Goal: Task Accomplishment & Management: Manage account settings

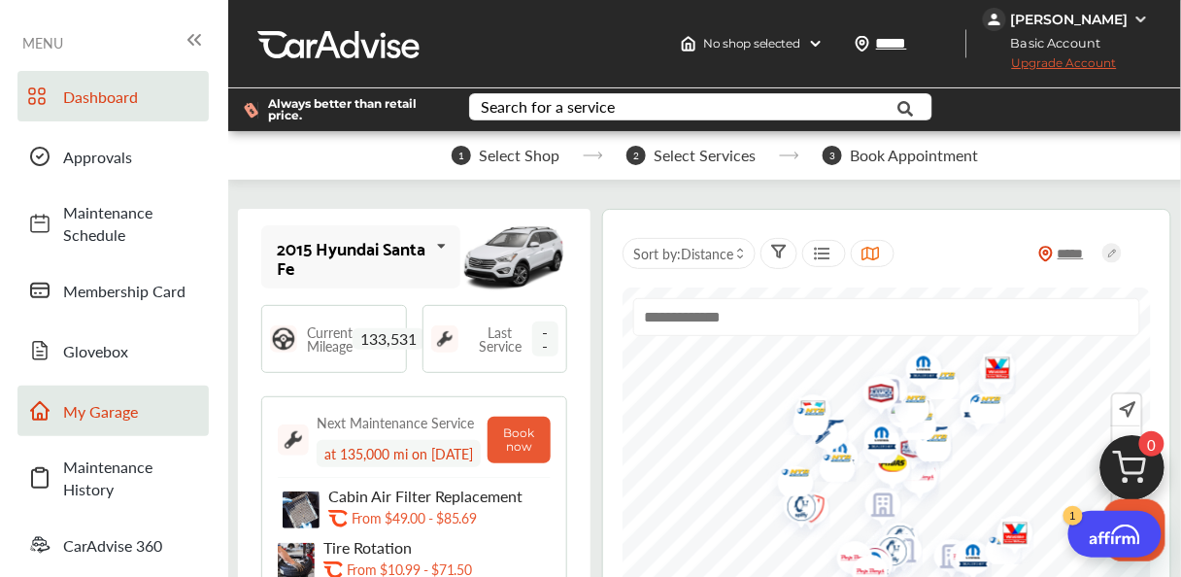
click at [116, 425] on link "My Garage" at bounding box center [112, 411] width 191 height 51
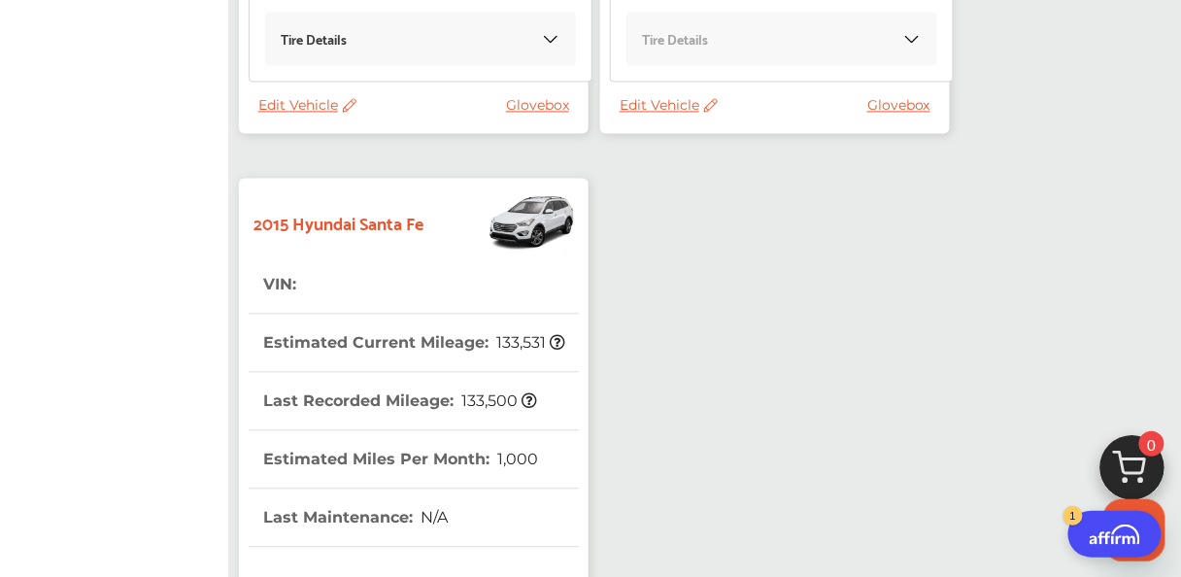
scroll to position [1010, 0]
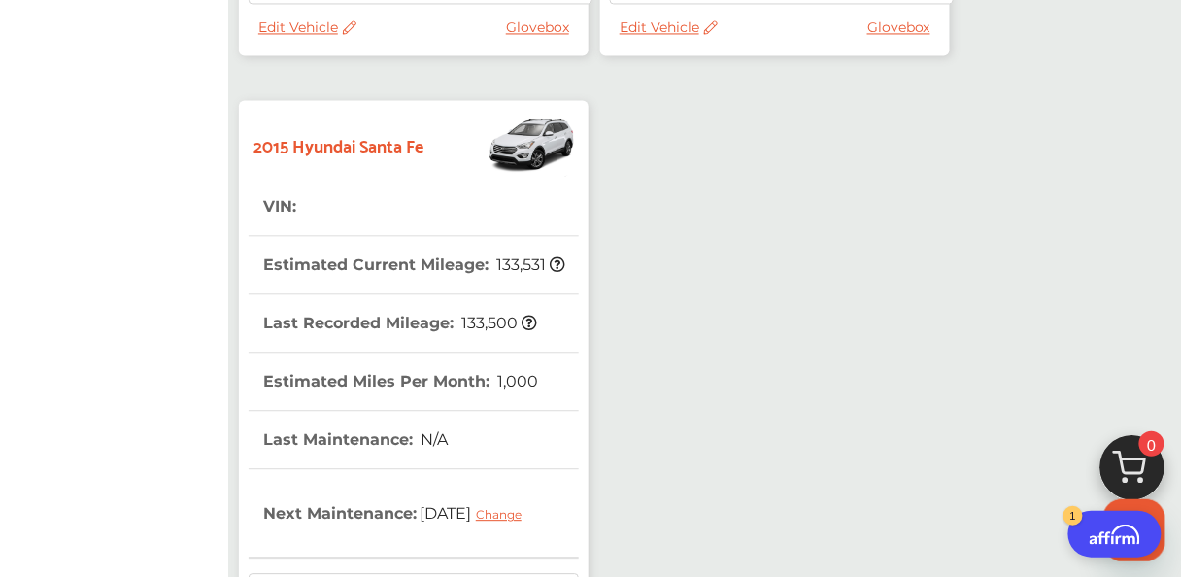
click at [369, 198] on tr "VIN :" at bounding box center [414, 207] width 330 height 58
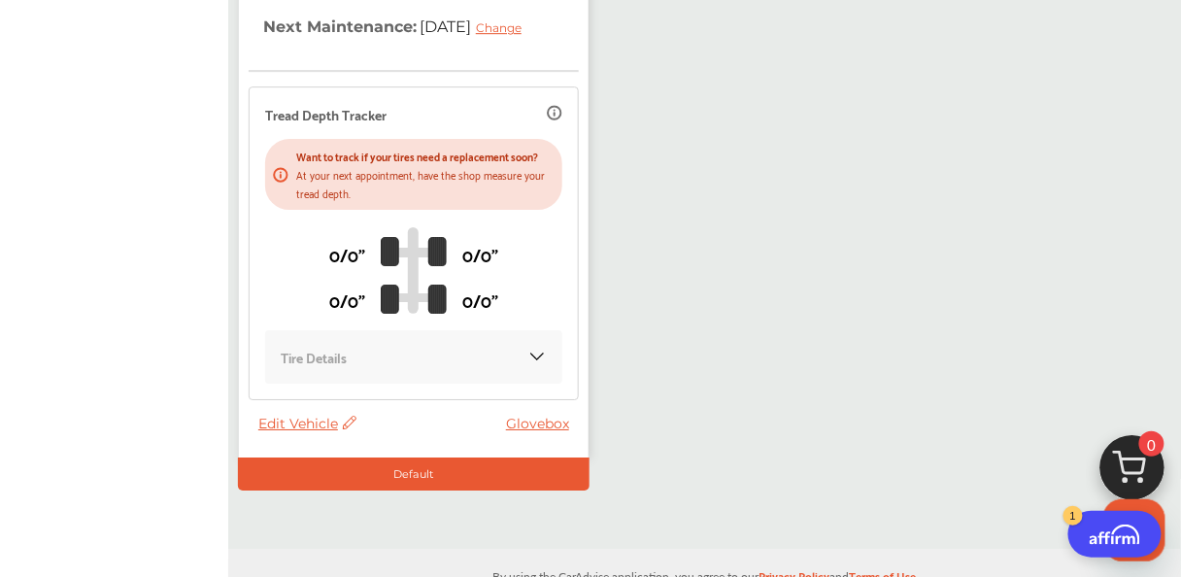
scroll to position [1550, 0]
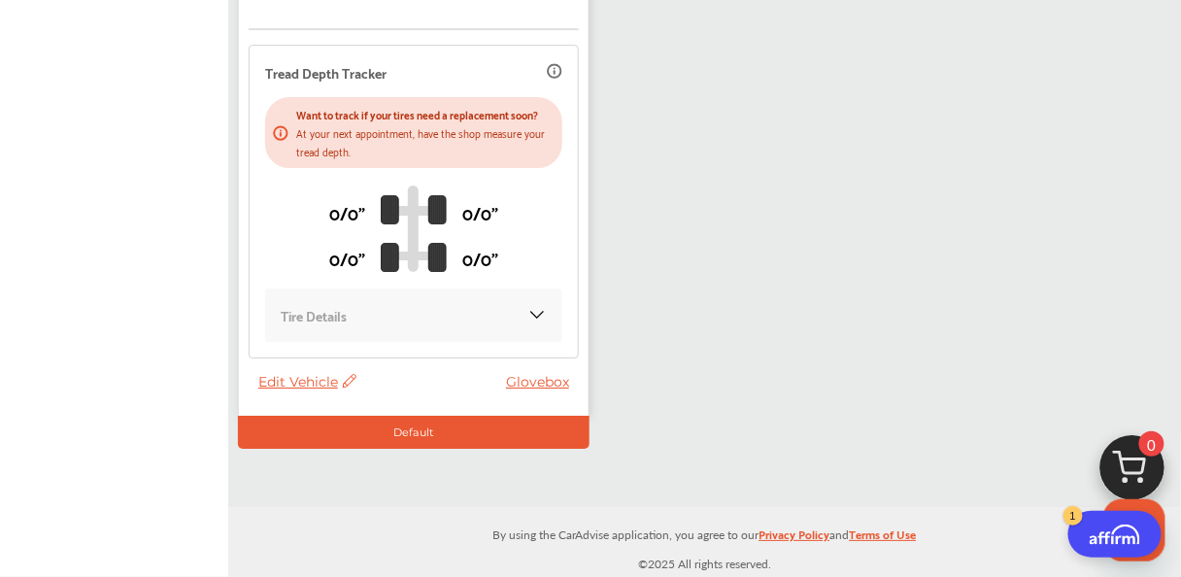
click at [274, 377] on span "Edit Vehicle" at bounding box center [307, 381] width 98 height 17
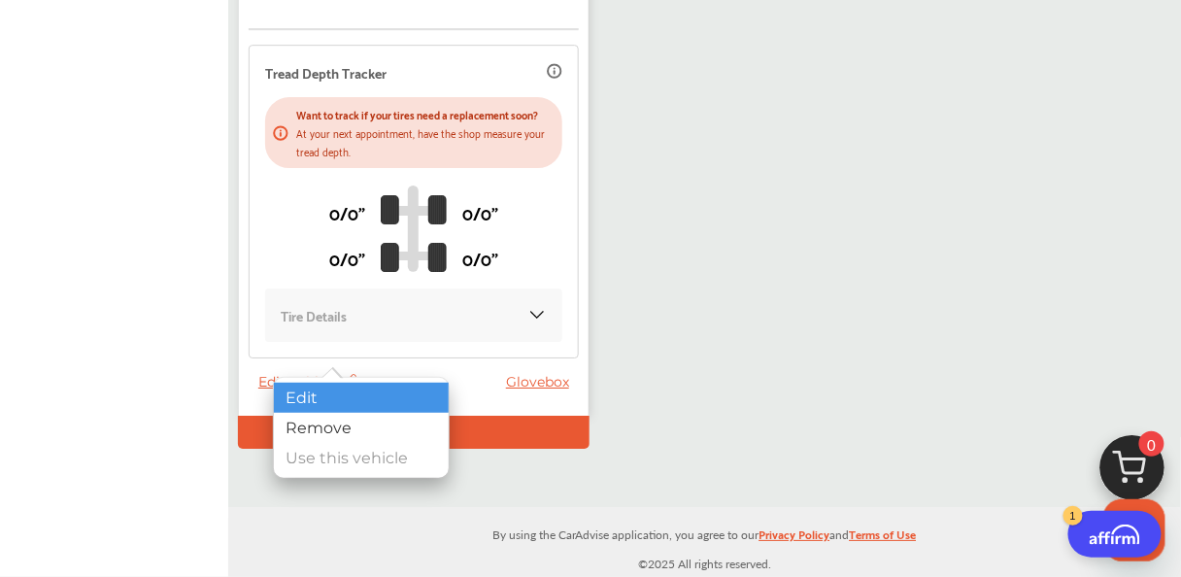
click at [327, 398] on div "Edit" at bounding box center [361, 398] width 175 height 30
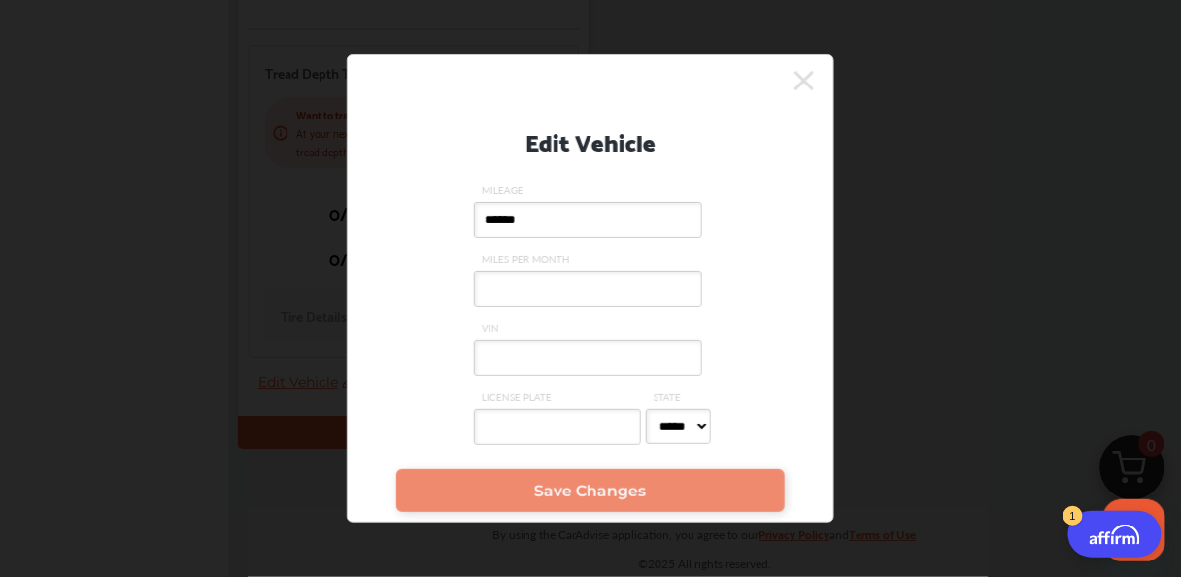
click at [533, 284] on input "MILES PER MONTH" at bounding box center [588, 289] width 228 height 36
type input "*"
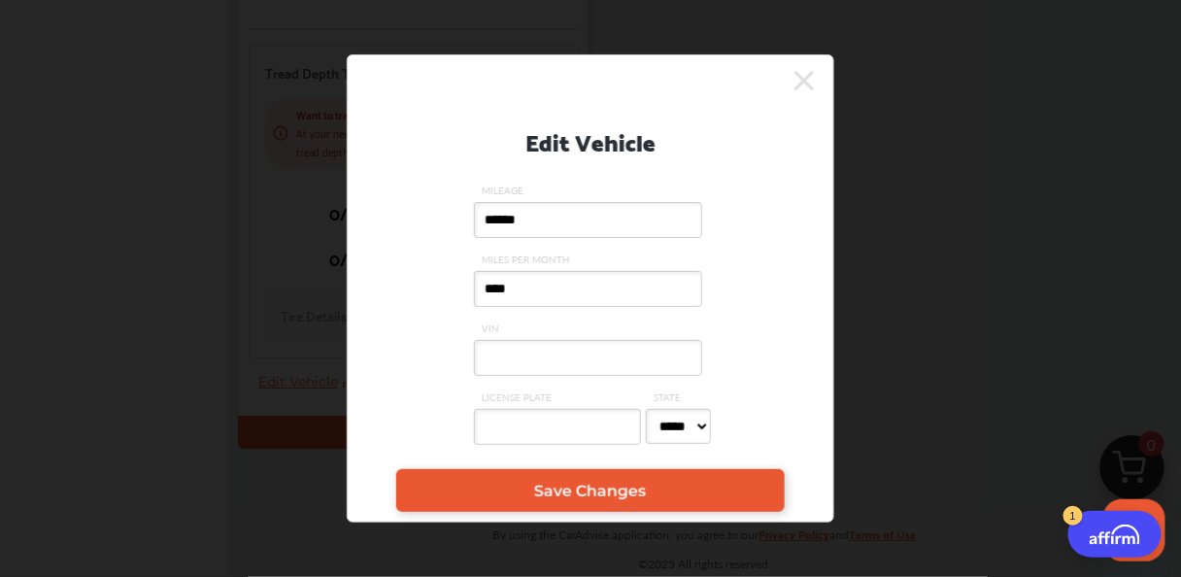
type input "****"
click at [532, 361] on input "VIN" at bounding box center [588, 358] width 228 height 36
type input "**********"
click at [494, 423] on input "LICENSE PLATE" at bounding box center [557, 427] width 167 height 36
click at [700, 423] on select "***** ** ** ** ** ** ** ** ** ** ** ** ** ** ** ** ** ** ** ** ** ** ** ** ** *…" at bounding box center [678, 426] width 65 height 35
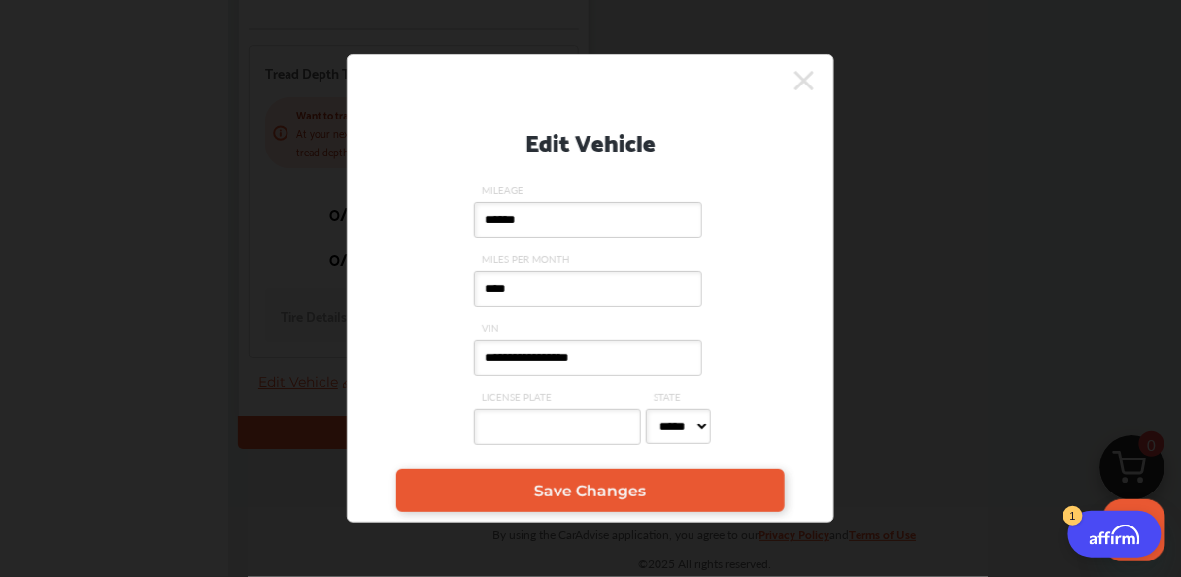
select select "**"
click at [646, 410] on select "***** ** ** ** ** ** ** ** ** ** ** ** ** ** ** ** ** ** ** ** ** ** ** ** ** *…" at bounding box center [678, 426] width 65 height 35
click at [500, 411] on input "LICENSE PLATE" at bounding box center [557, 427] width 167 height 36
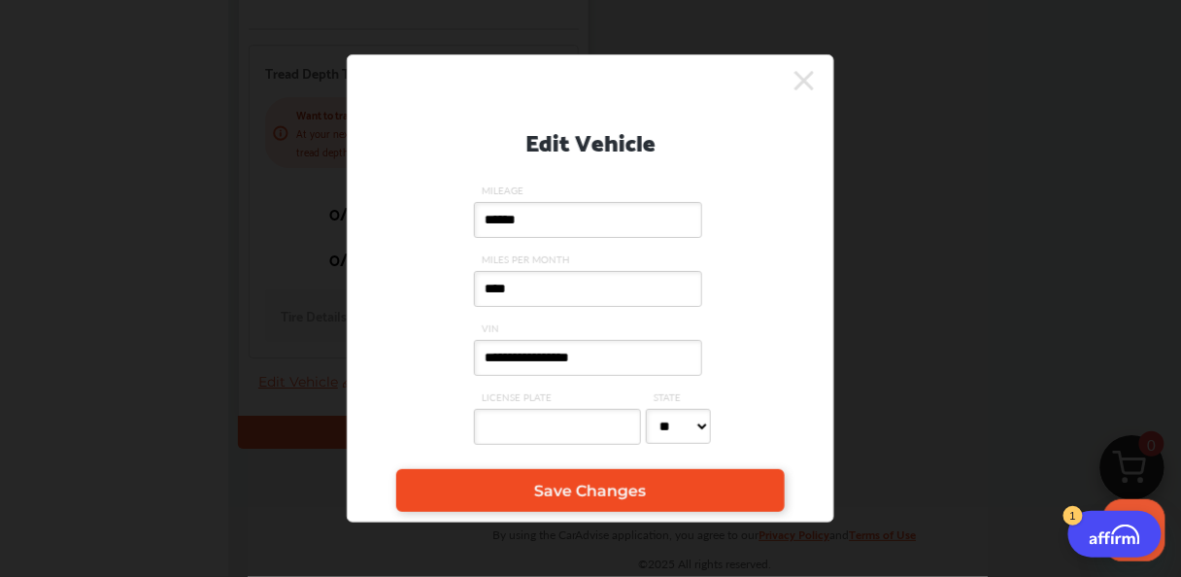
click at [591, 503] on link "Save Changes" at bounding box center [590, 490] width 388 height 43
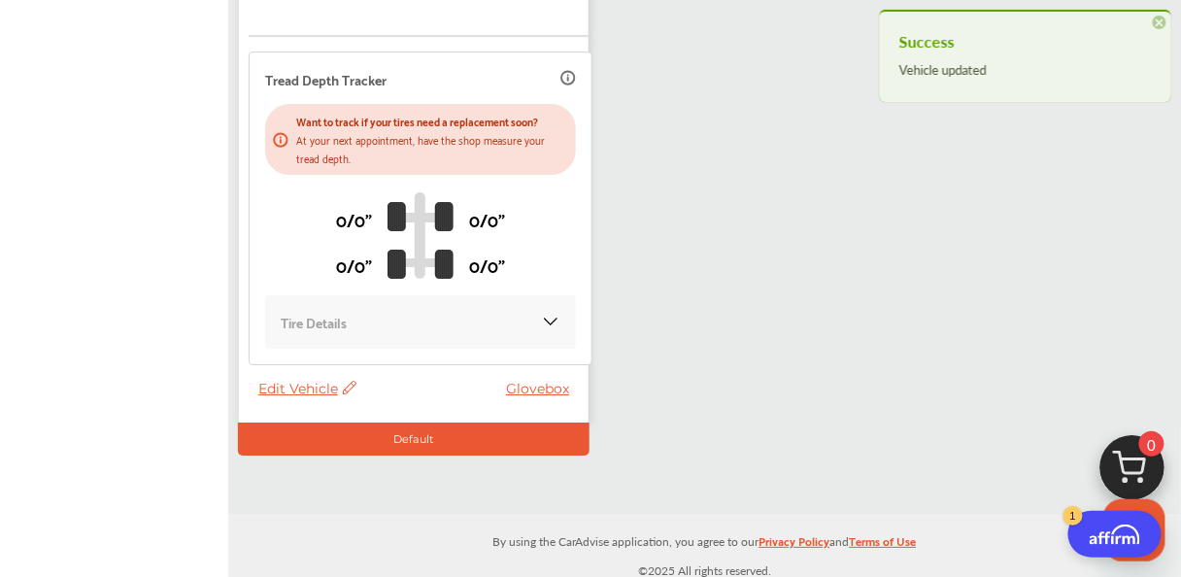
click at [506, 317] on div "Tire Details" at bounding box center [421, 322] width 280 height 22
click at [543, 317] on img at bounding box center [550, 321] width 19 height 19
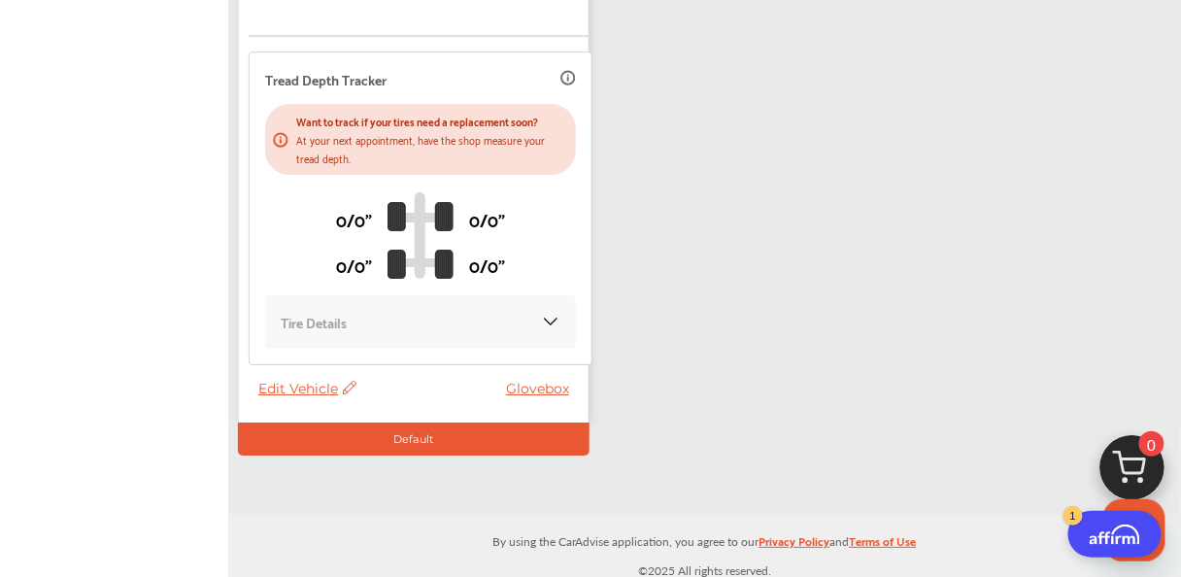
click at [541, 312] on img at bounding box center [550, 321] width 19 height 19
click at [458, 311] on div "Tire Details" at bounding box center [421, 322] width 280 height 22
click at [388, 202] on img at bounding box center [421, 234] width 66 height 87
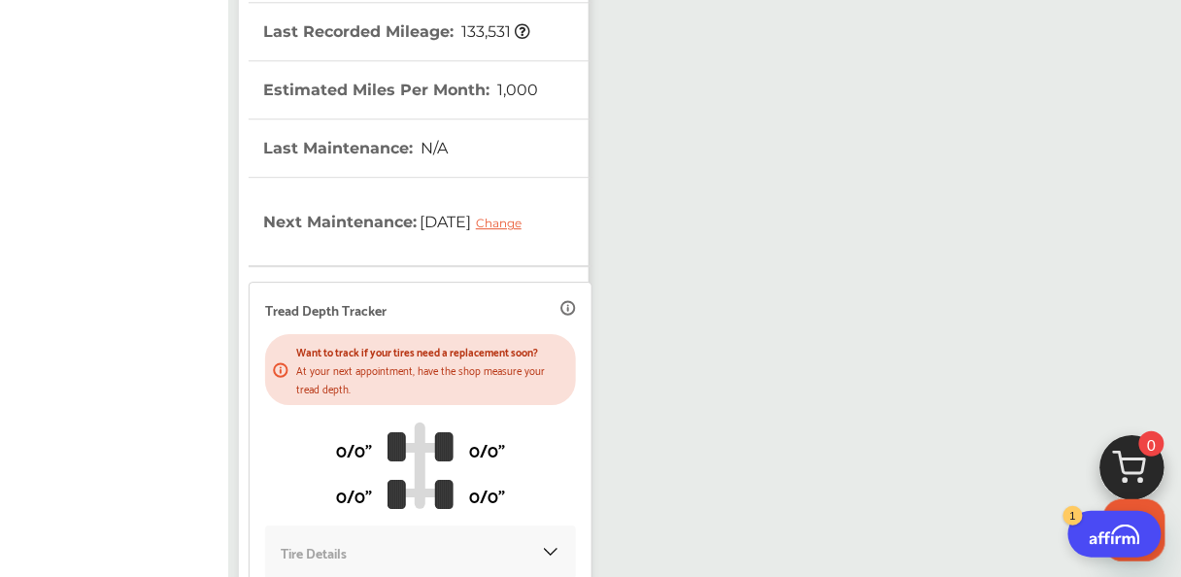
scroll to position [1317, 0]
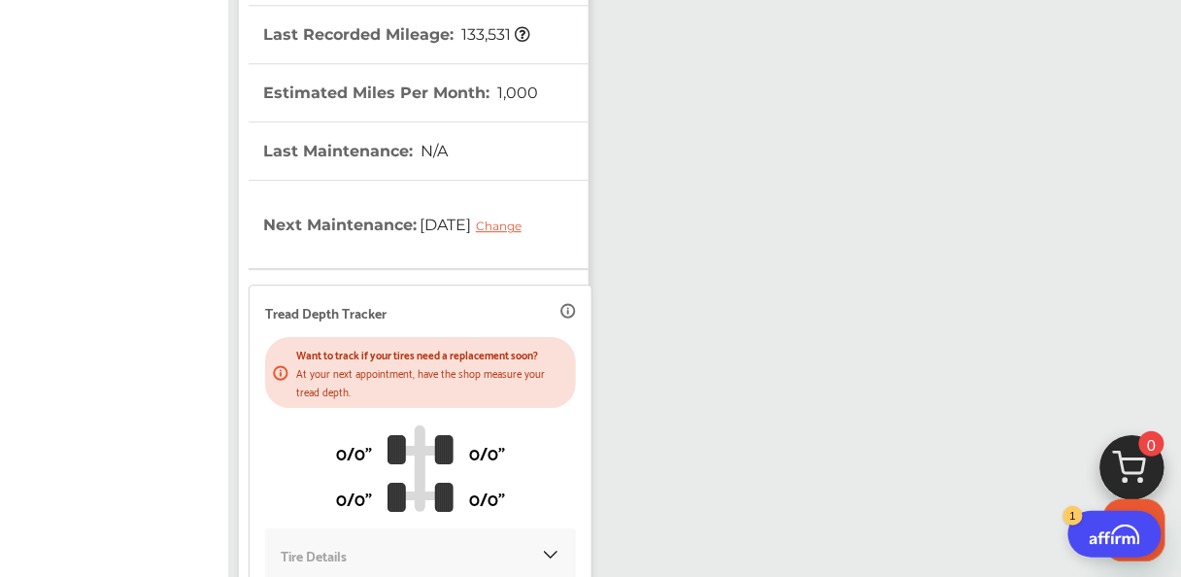
click at [476, 219] on div "Change" at bounding box center [503, 226] width 55 height 15
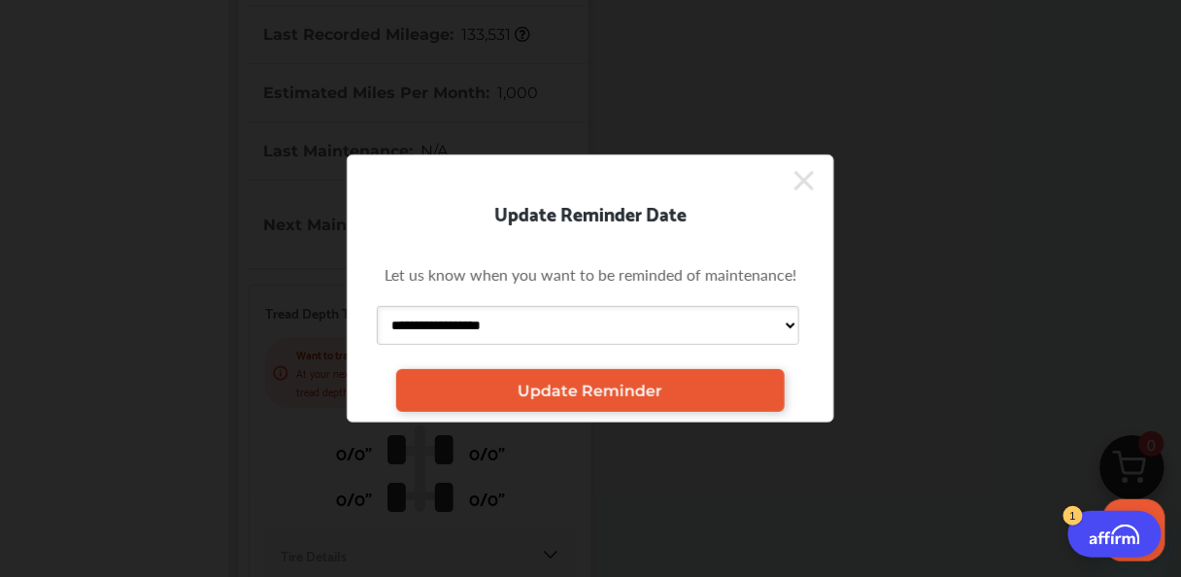
click at [476, 322] on select "**********" at bounding box center [588, 325] width 422 height 39
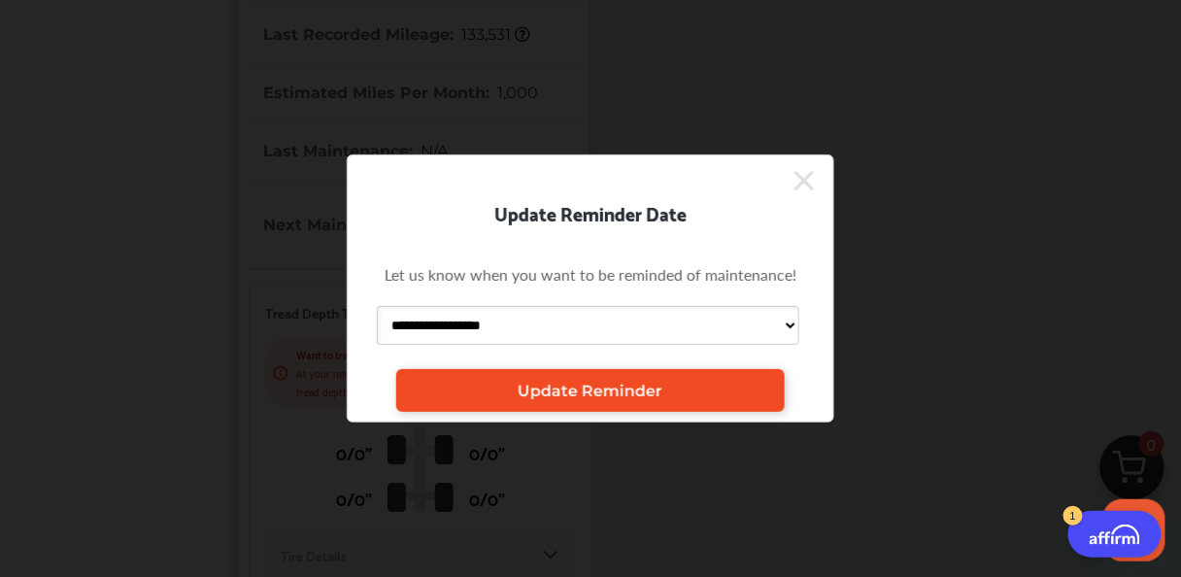
click at [562, 393] on span "Update Reminder" at bounding box center [591, 391] width 145 height 18
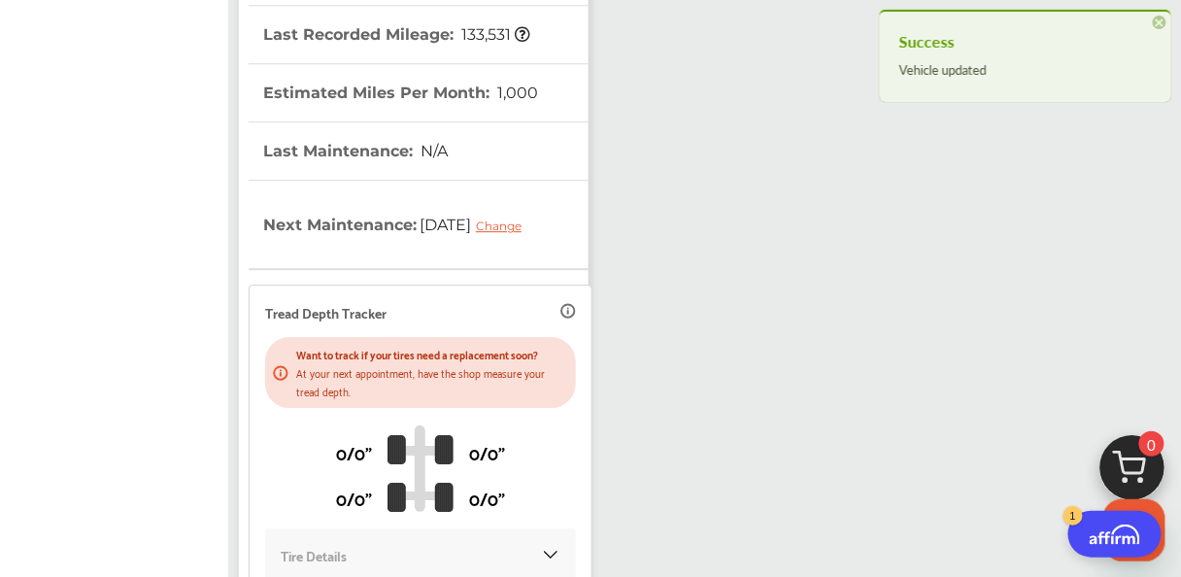
click at [476, 222] on div "Change" at bounding box center [503, 226] width 55 height 15
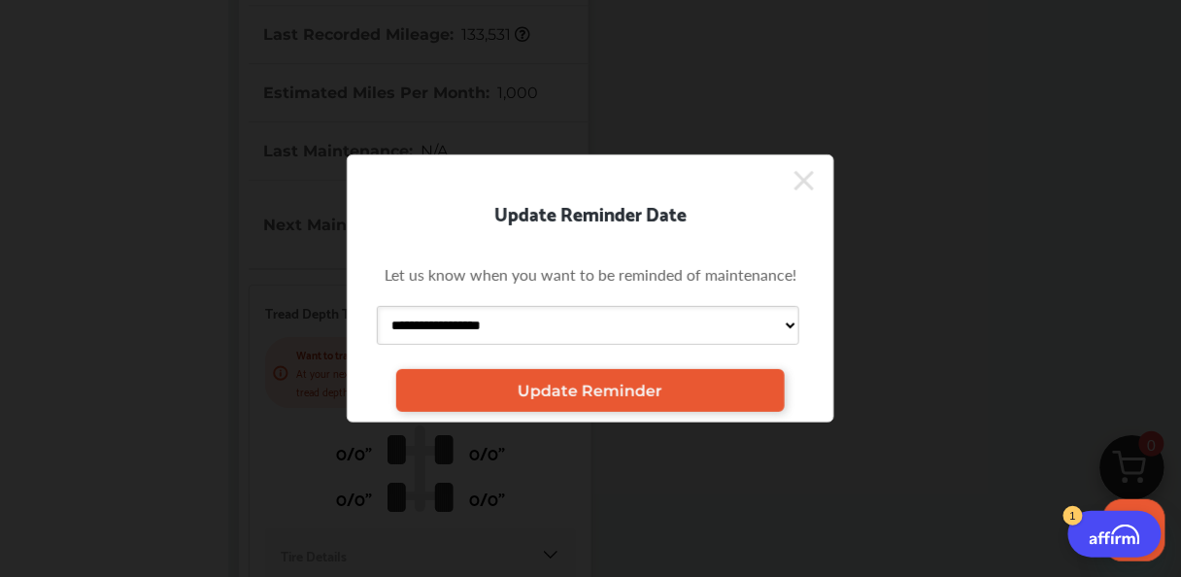
click at [809, 177] on icon at bounding box center [803, 180] width 19 height 31
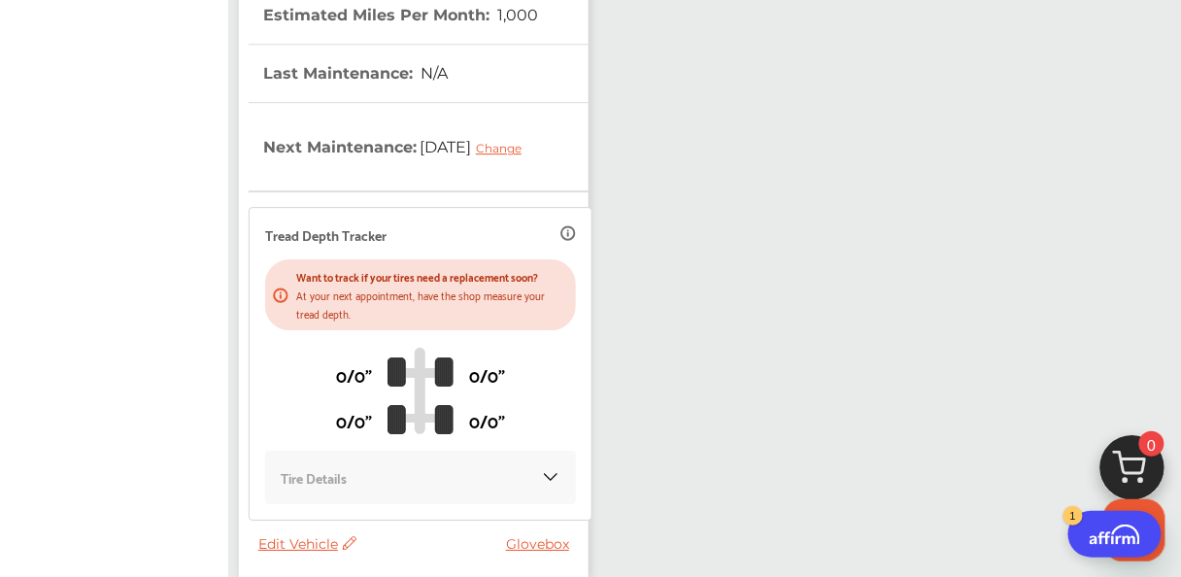
scroll to position [0, 0]
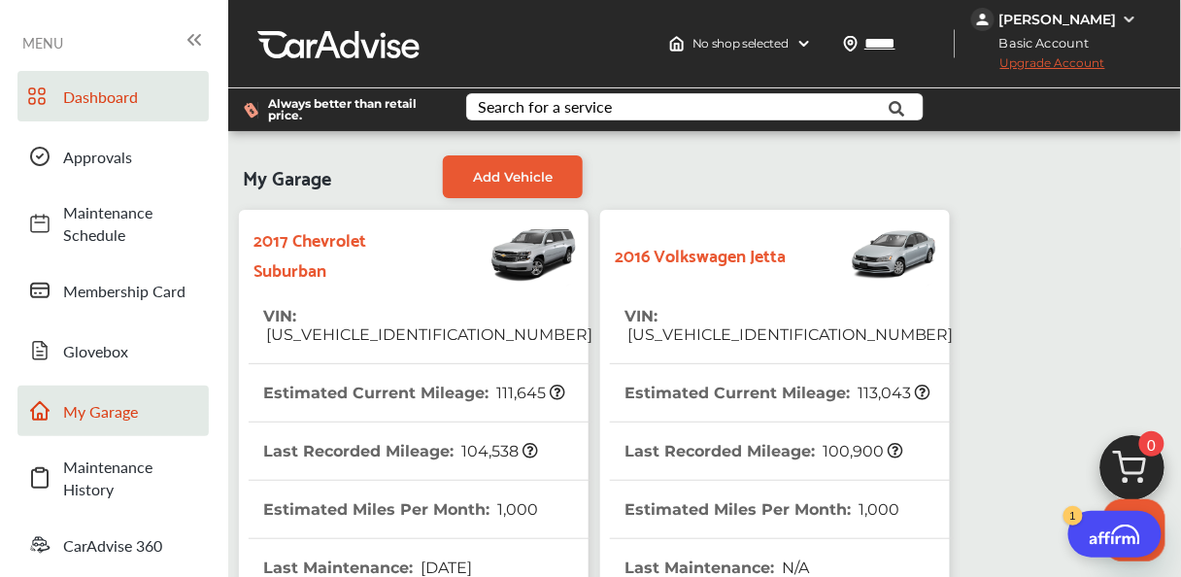
click at [122, 103] on span "Dashboard" at bounding box center [131, 96] width 136 height 22
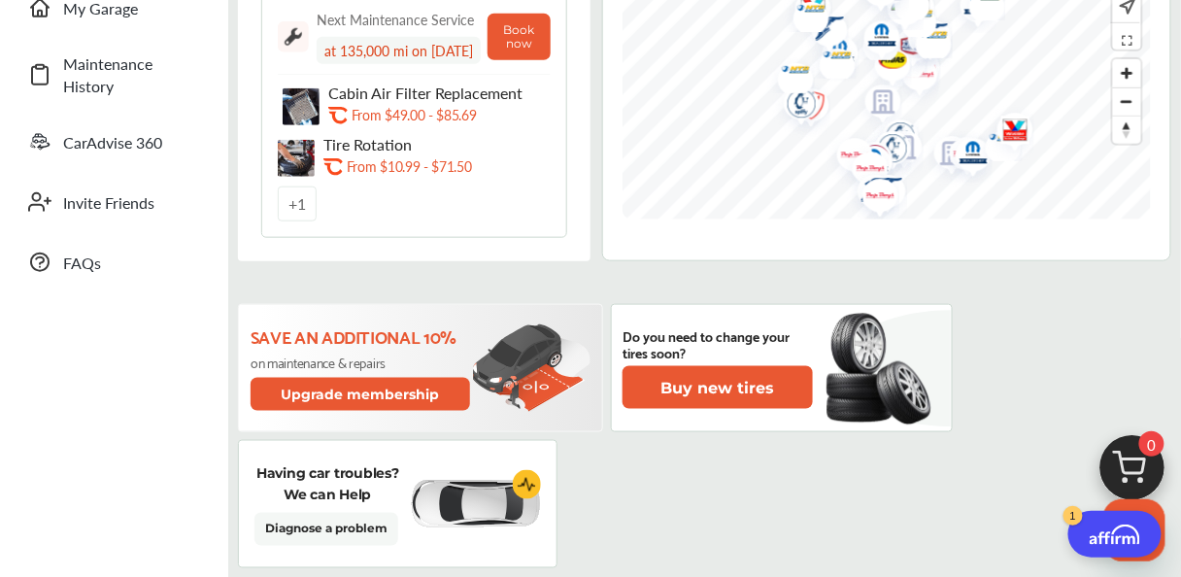
scroll to position [622, 0]
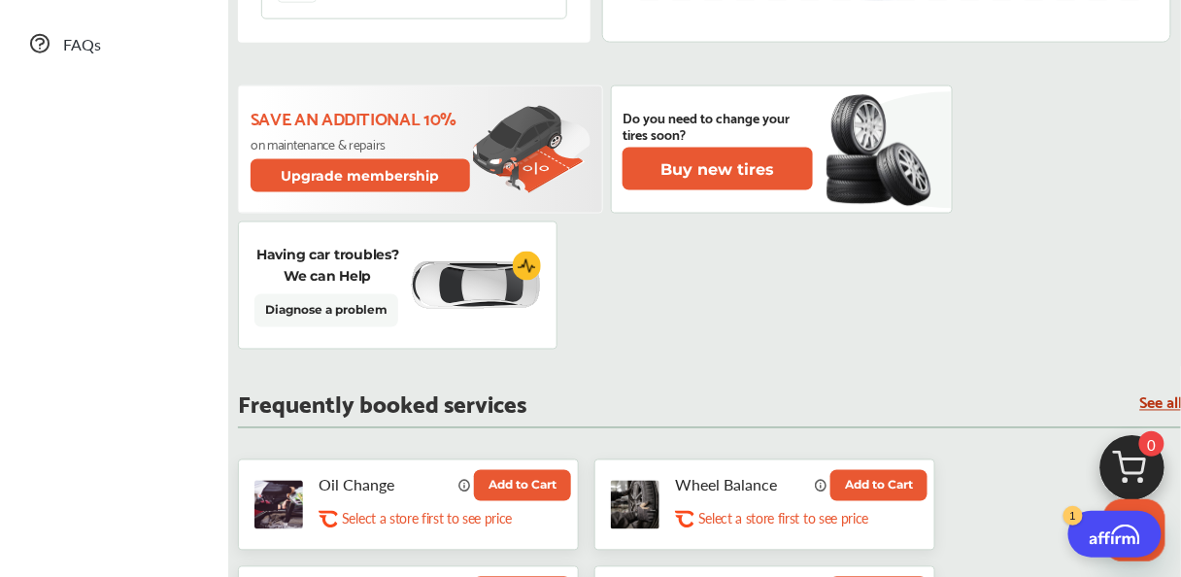
click at [531, 477] on button "Add to Cart" at bounding box center [522, 485] width 97 height 31
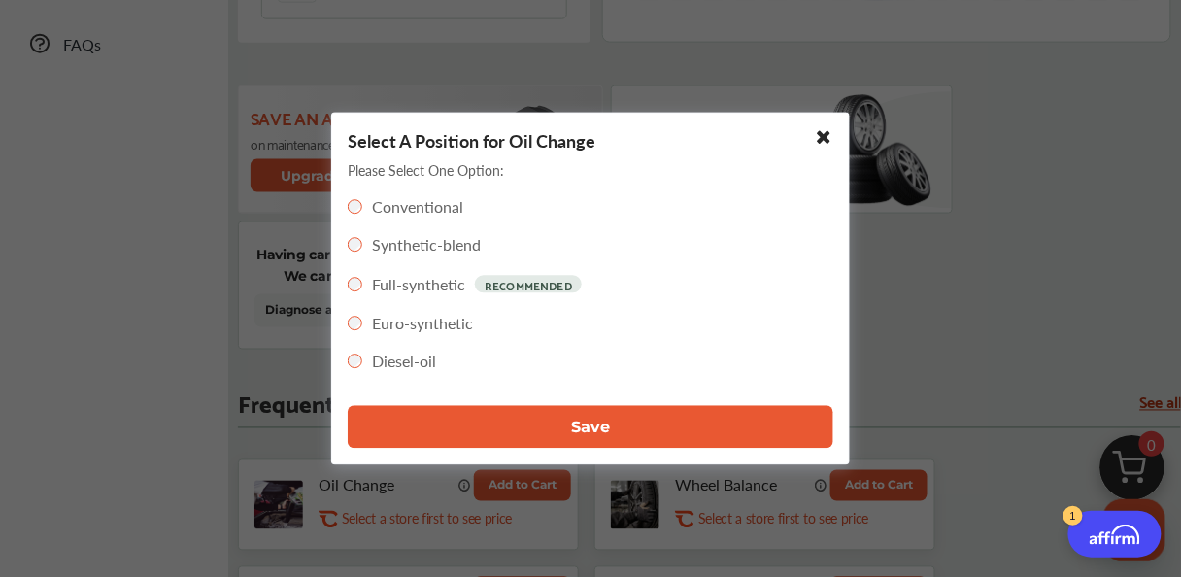
click at [629, 422] on button "Save" at bounding box center [591, 427] width 486 height 43
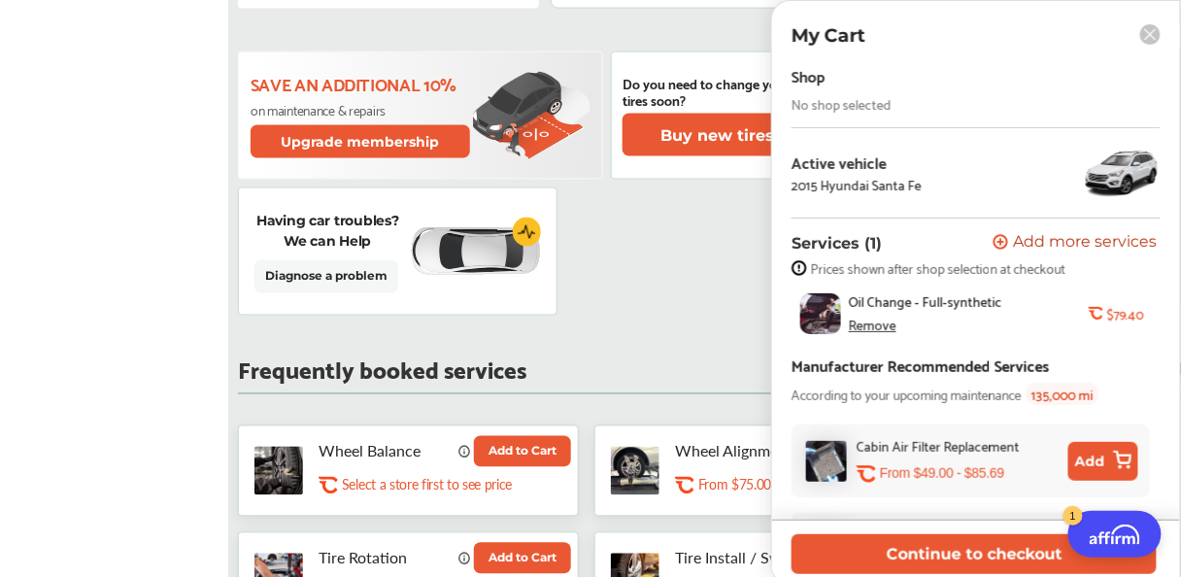
scroll to position [855, 0]
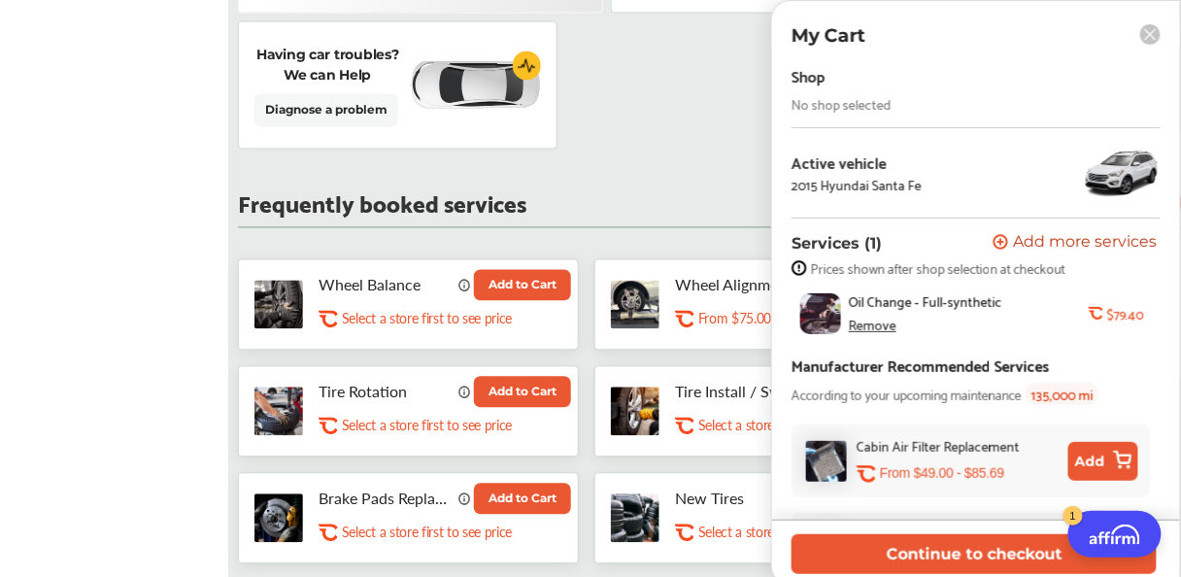
click at [1150, 35] on icon at bounding box center [1150, 34] width 20 height 20
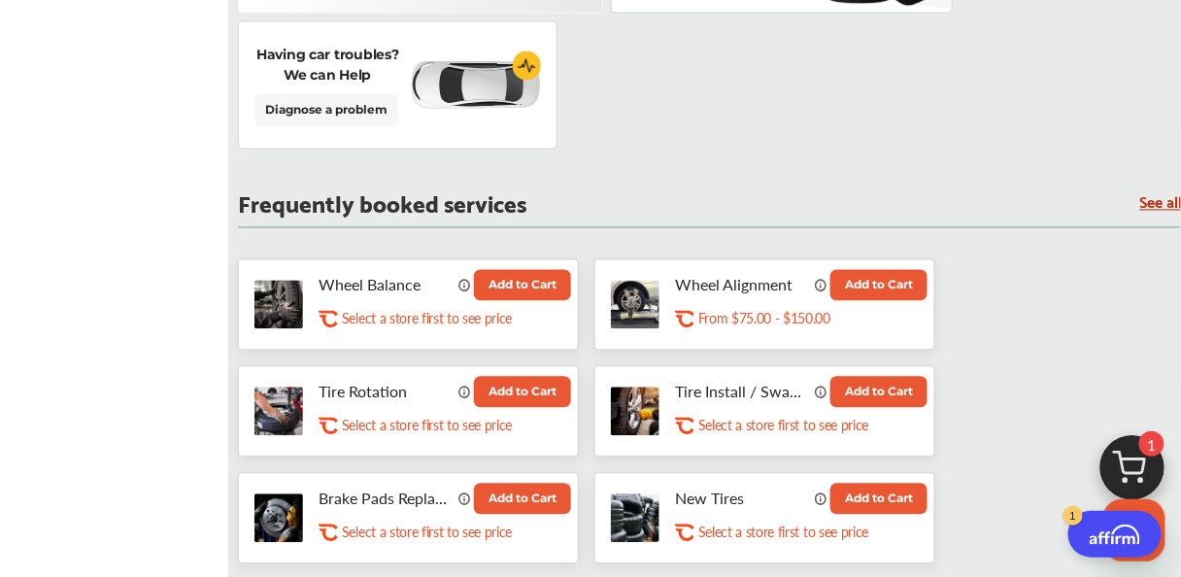
click at [535, 486] on button "Add to Cart" at bounding box center [522, 499] width 97 height 31
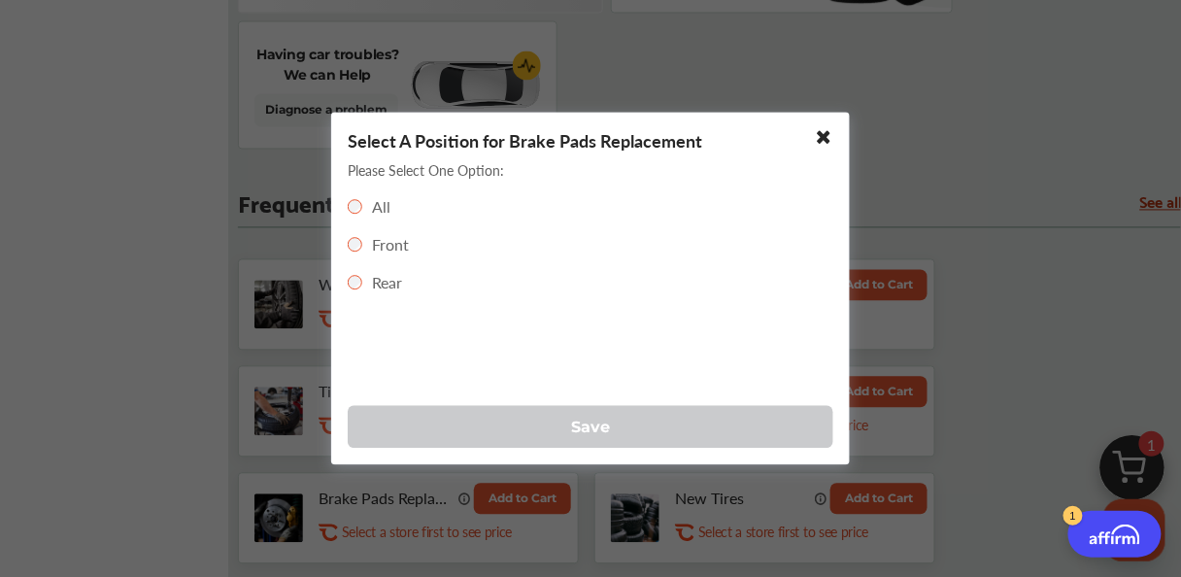
click at [578, 424] on span "Save" at bounding box center [590, 427] width 39 height 18
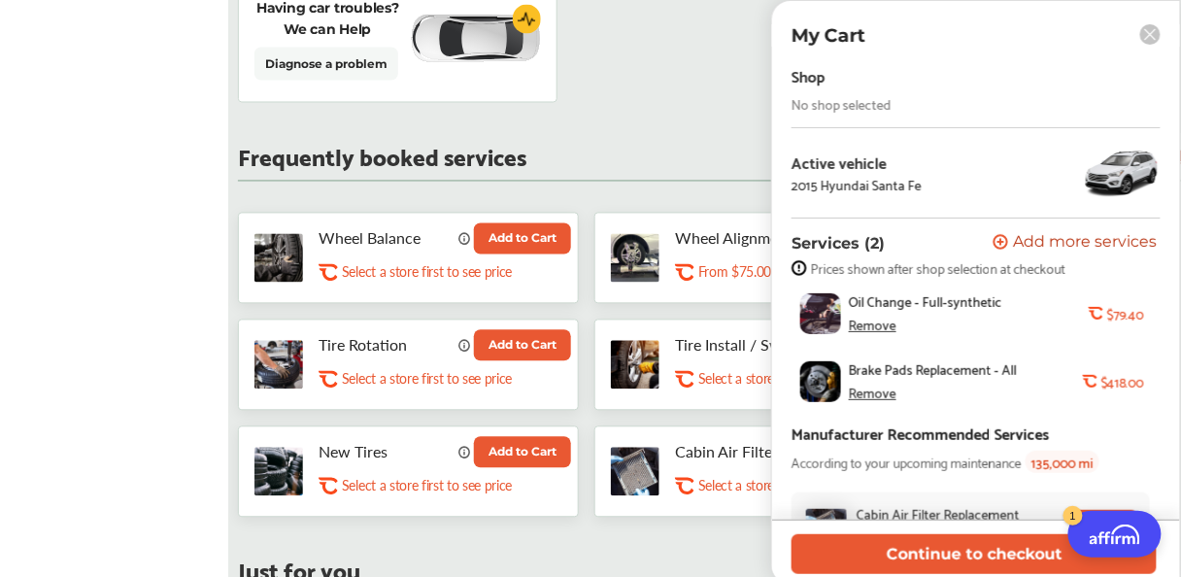
click at [873, 394] on div "Remove" at bounding box center [873, 393] width 48 height 16
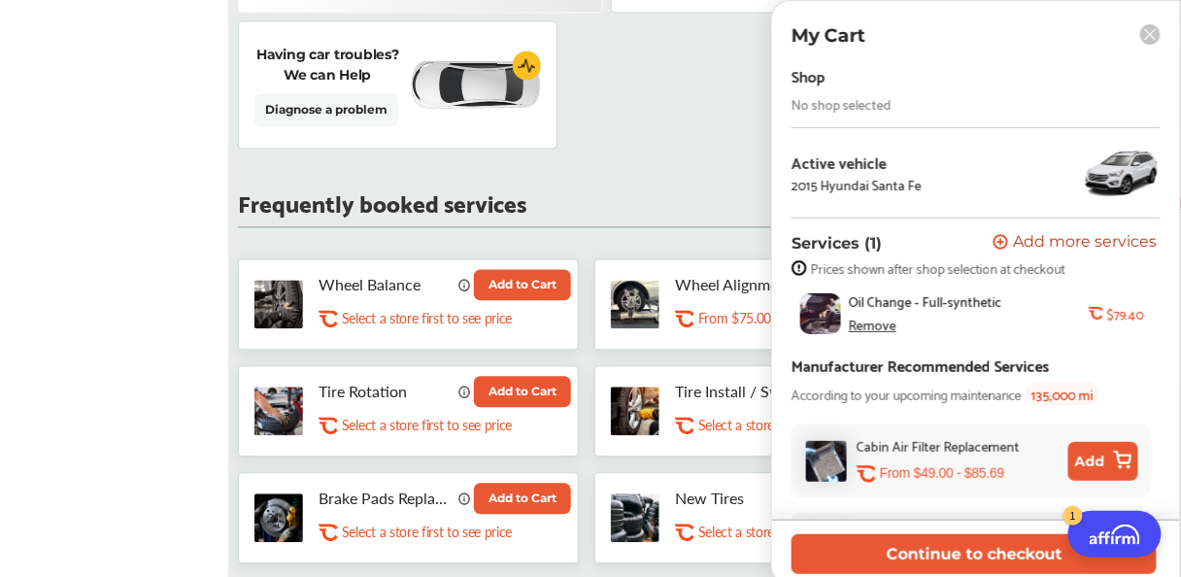
click at [1157, 37] on rect at bounding box center [1150, 34] width 20 height 20
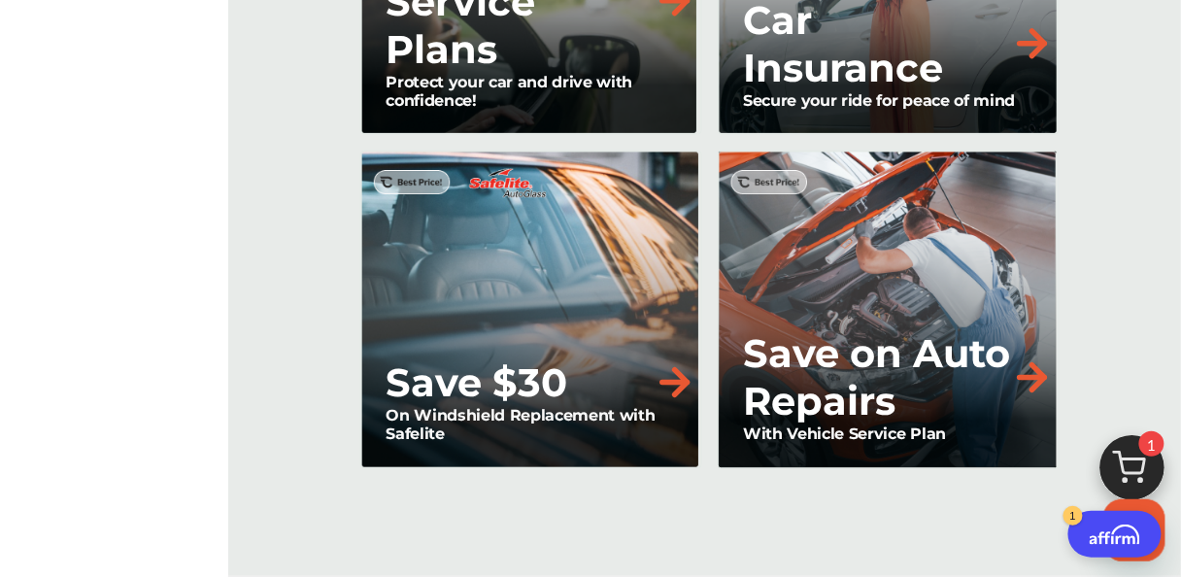
scroll to position [2493, 0]
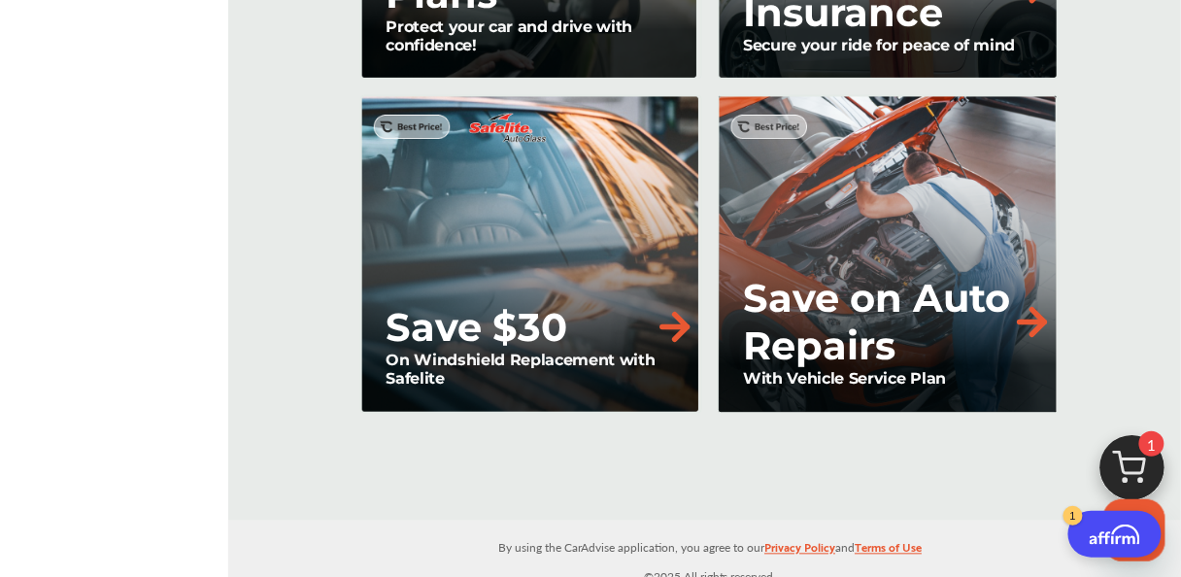
click at [1132, 464] on img at bounding box center [1132, 472] width 93 height 93
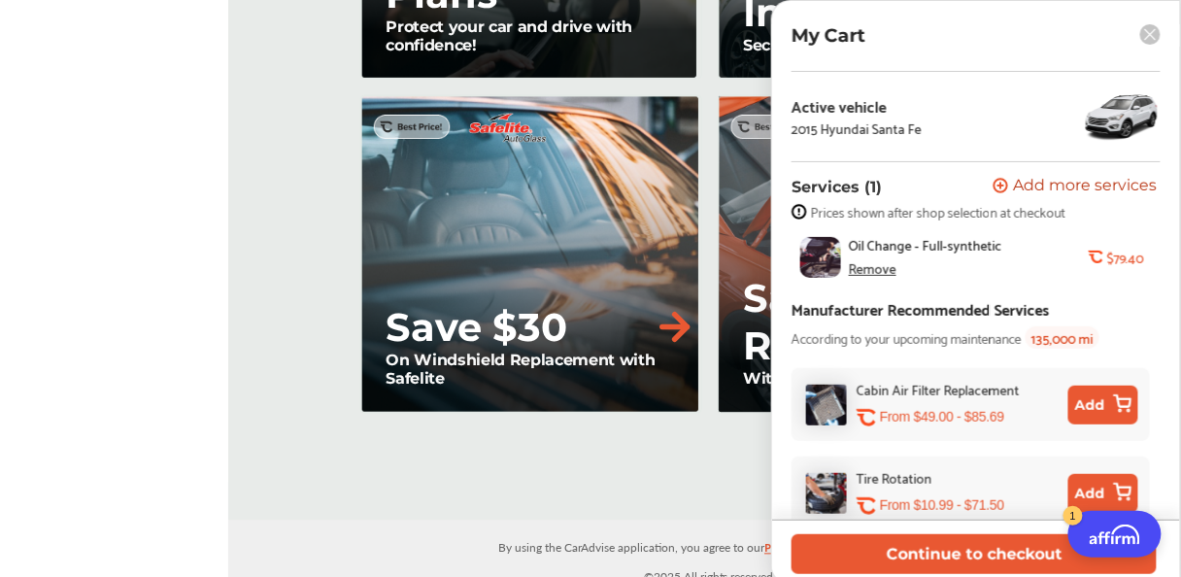
scroll to position [78, 0]
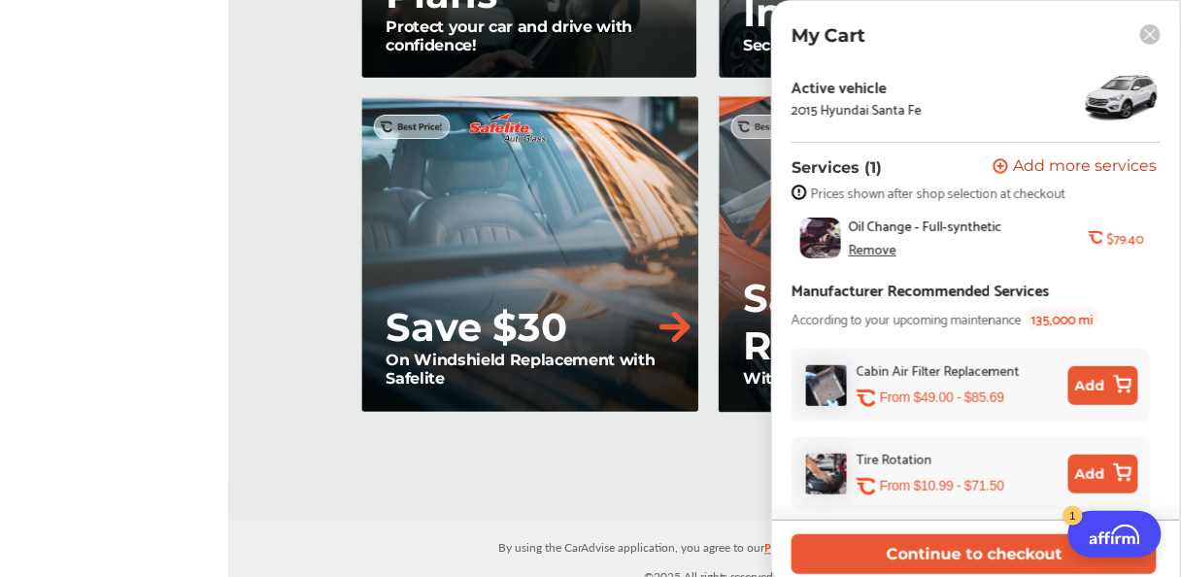
click at [1155, 30] on icon at bounding box center [1150, 34] width 20 height 20
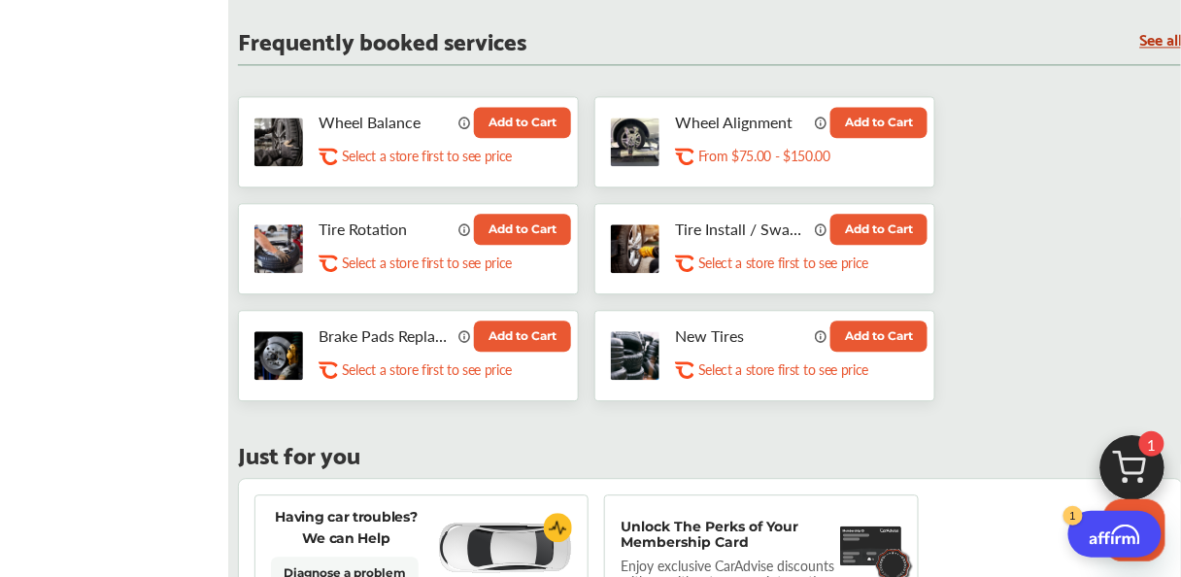
scroll to position [1017, 0]
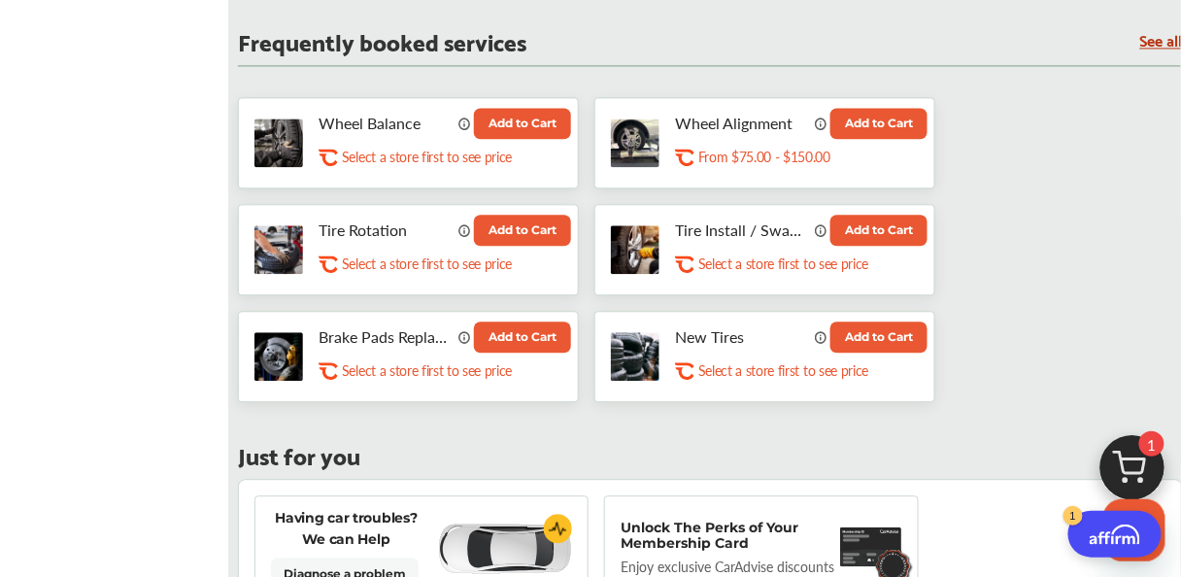
click at [895, 120] on button "Add to Cart" at bounding box center [878, 123] width 97 height 31
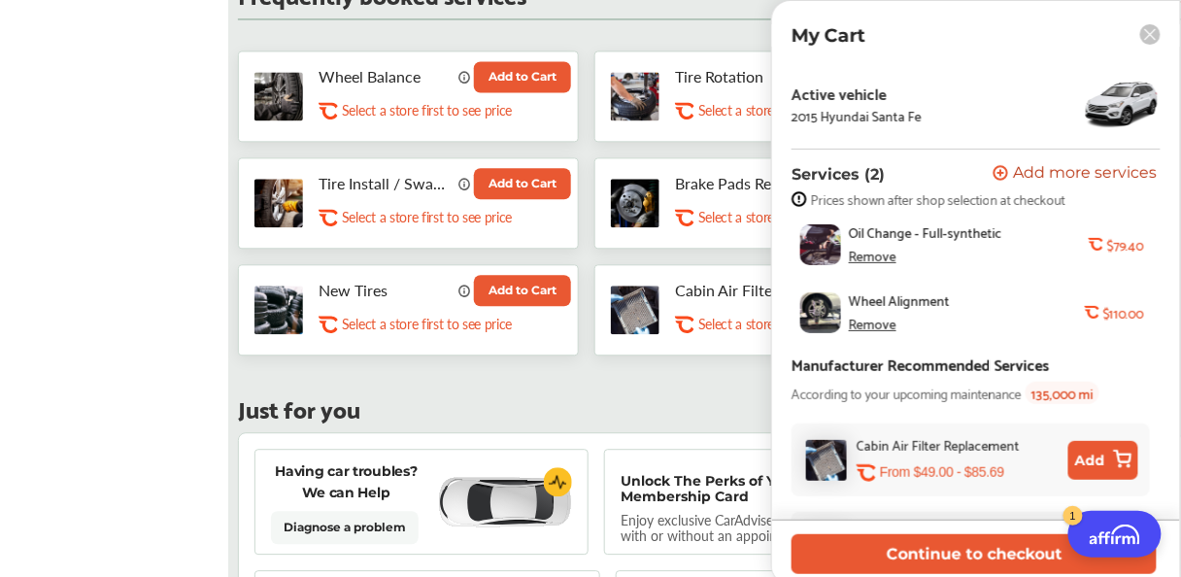
click at [1151, 34] on icon at bounding box center [1150, 34] width 11 height 11
